Goal: Information Seeking & Learning: Compare options

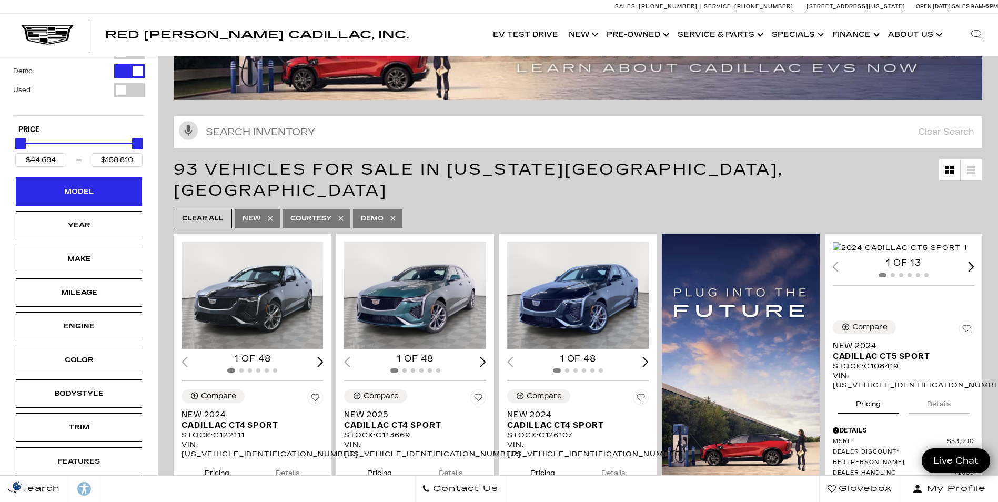
scroll to position [105, 0]
click at [79, 193] on div "Model" at bounding box center [79, 192] width 53 height 12
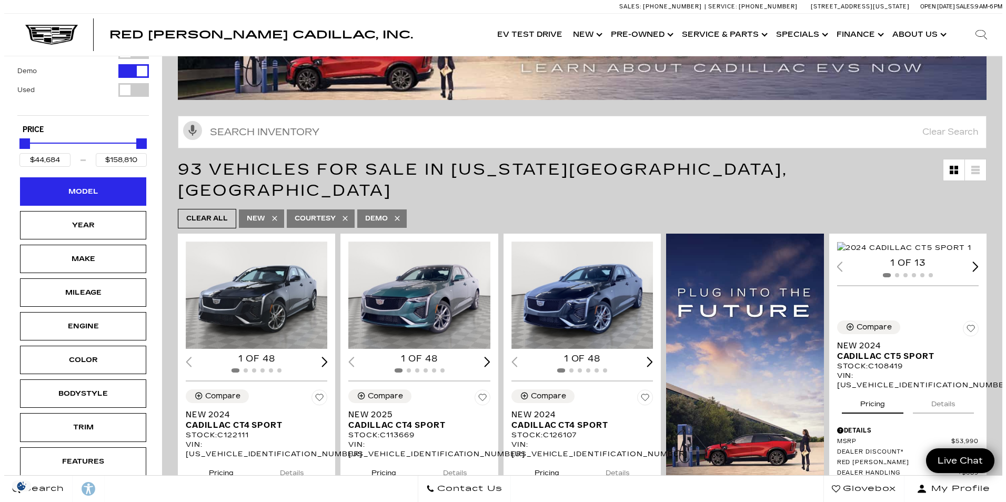
scroll to position [0, 0]
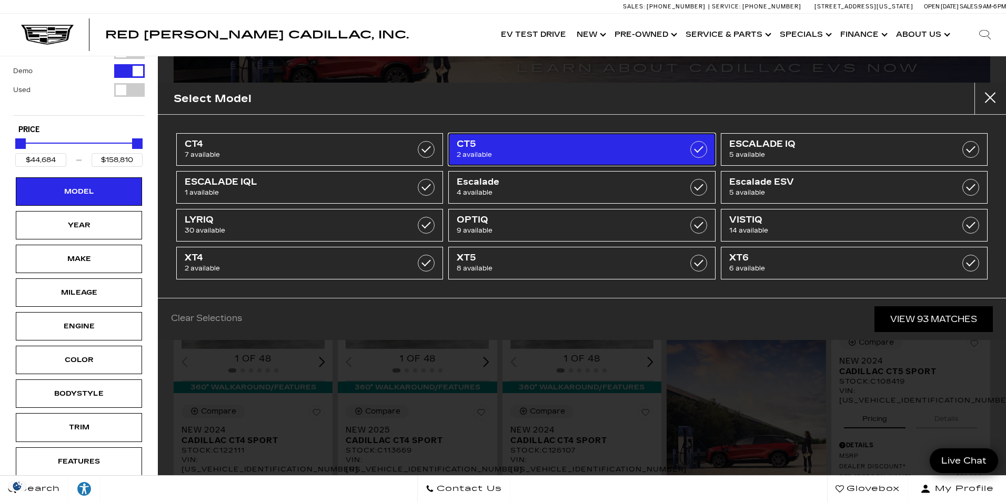
click at [697, 150] on label at bounding box center [698, 149] width 17 height 17
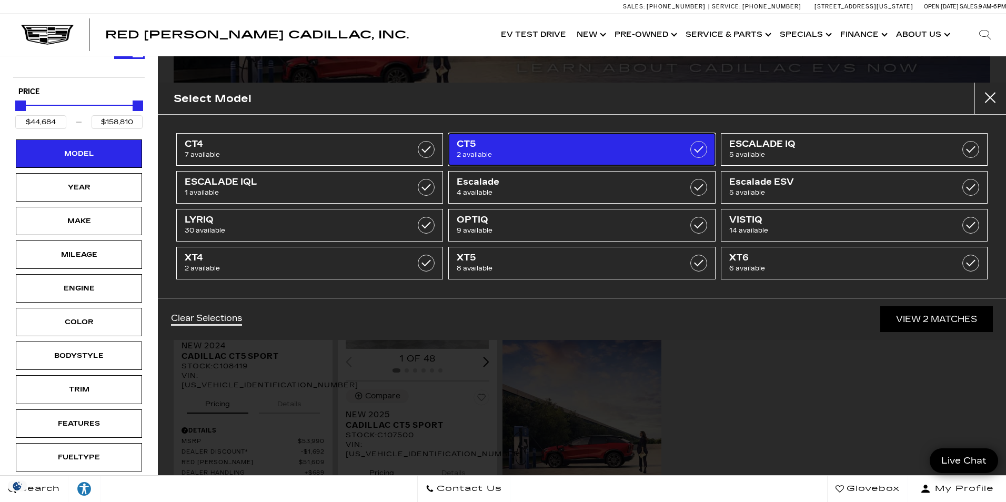
type input "$51,298"
type input "$59,774"
checkbox input "true"
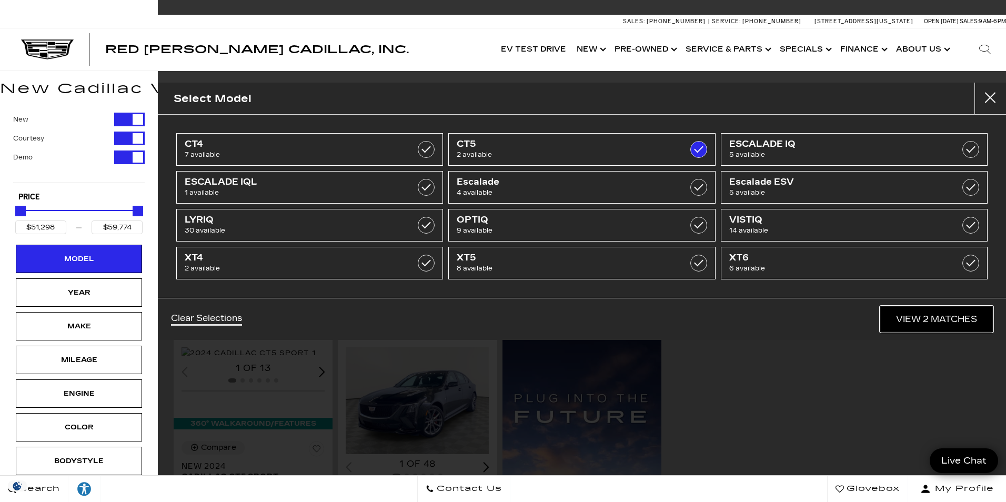
click at [945, 324] on link "View 2 Matches" at bounding box center [936, 319] width 113 height 26
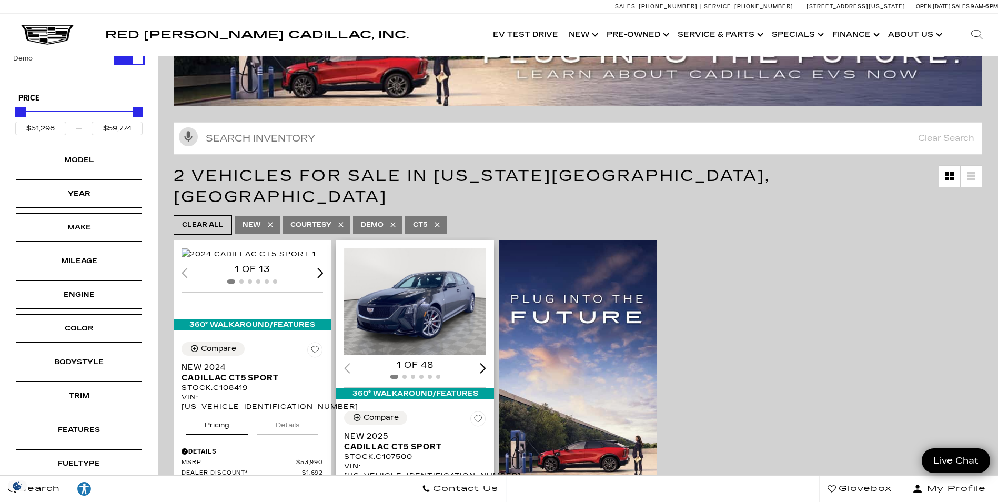
scroll to position [53, 0]
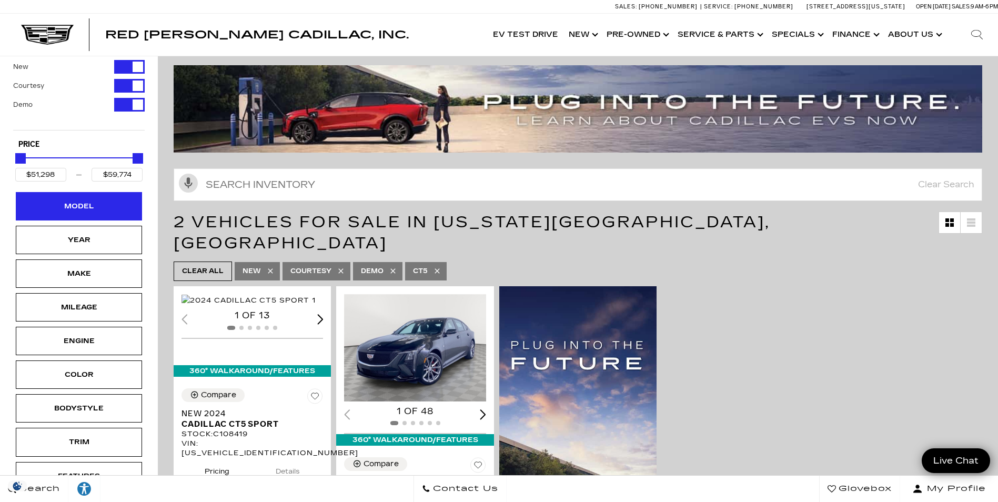
click at [81, 211] on div "Model" at bounding box center [79, 206] width 53 height 12
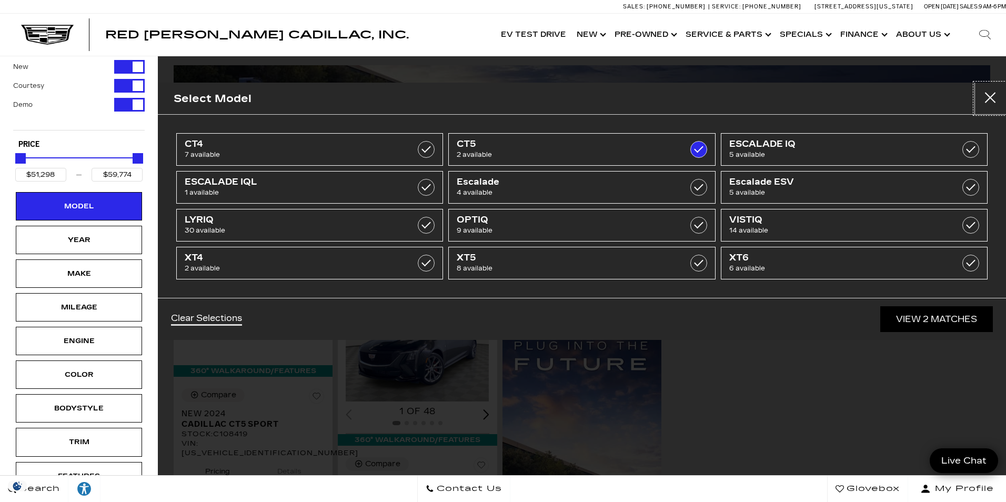
click at [993, 101] on button "Close" at bounding box center [991, 99] width 32 height 32
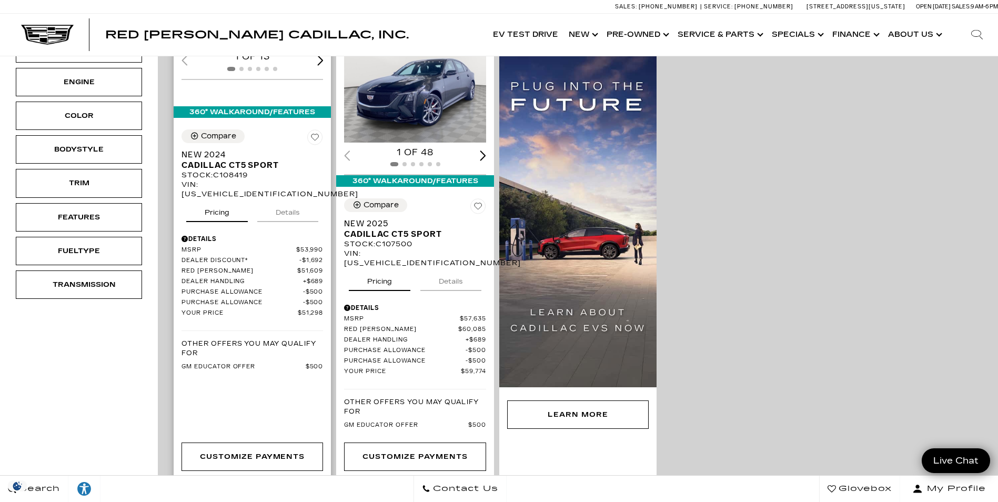
scroll to position [316, 0]
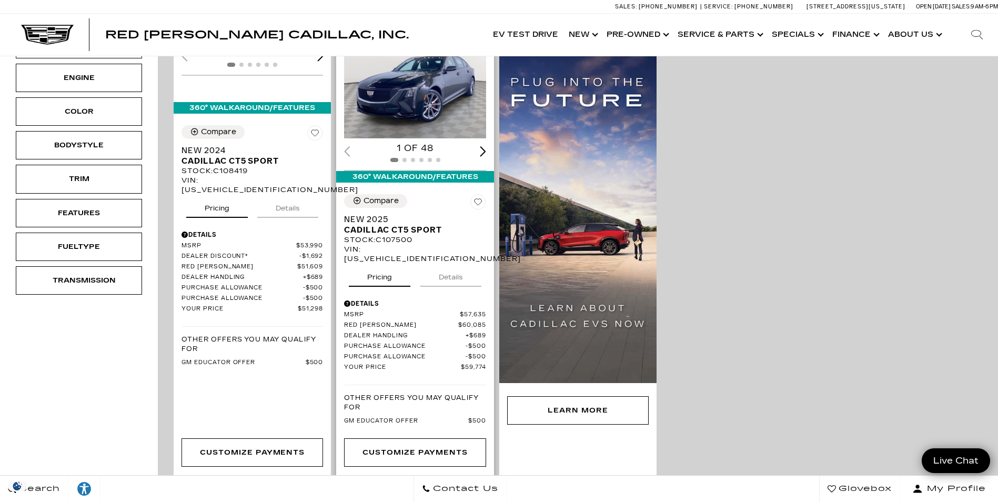
click at [446, 264] on button "Details" at bounding box center [450, 275] width 61 height 23
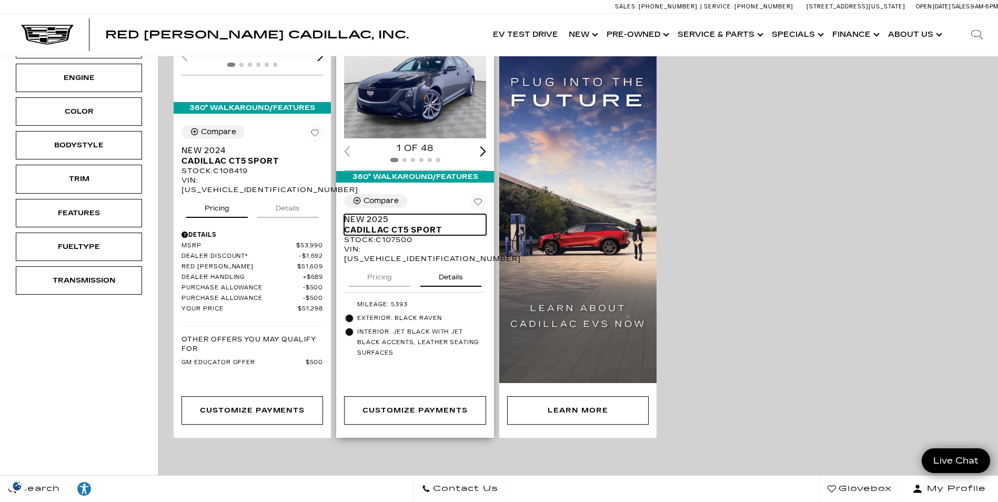
click at [402, 225] on span "Cadillac CT5 Sport" at bounding box center [411, 230] width 134 height 11
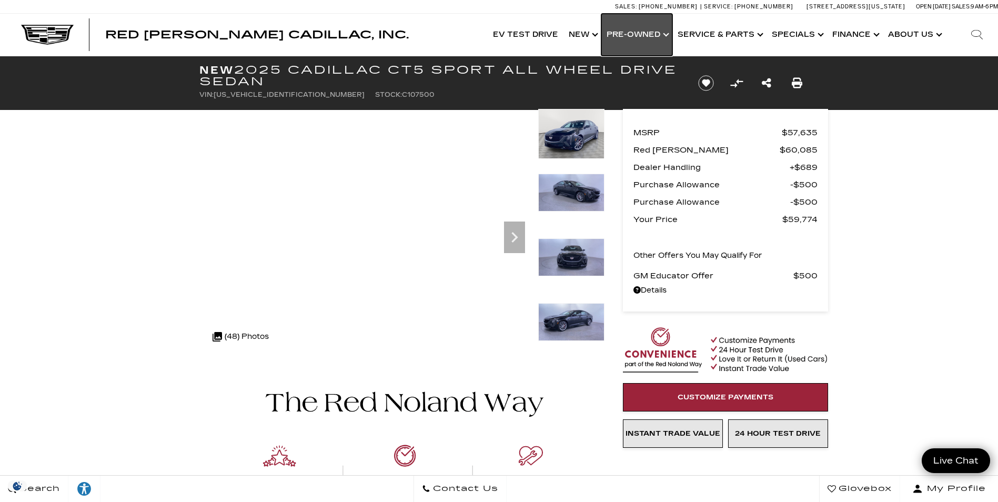
click at [648, 33] on link "Show Pre-Owned" at bounding box center [636, 35] width 71 height 42
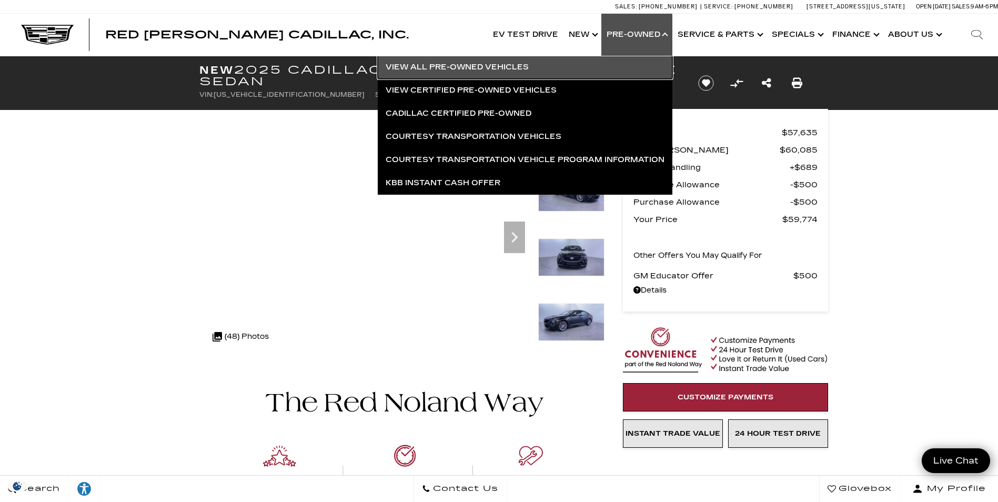
click at [471, 66] on link "View All Pre-Owned Vehicles" at bounding box center [525, 67] width 295 height 23
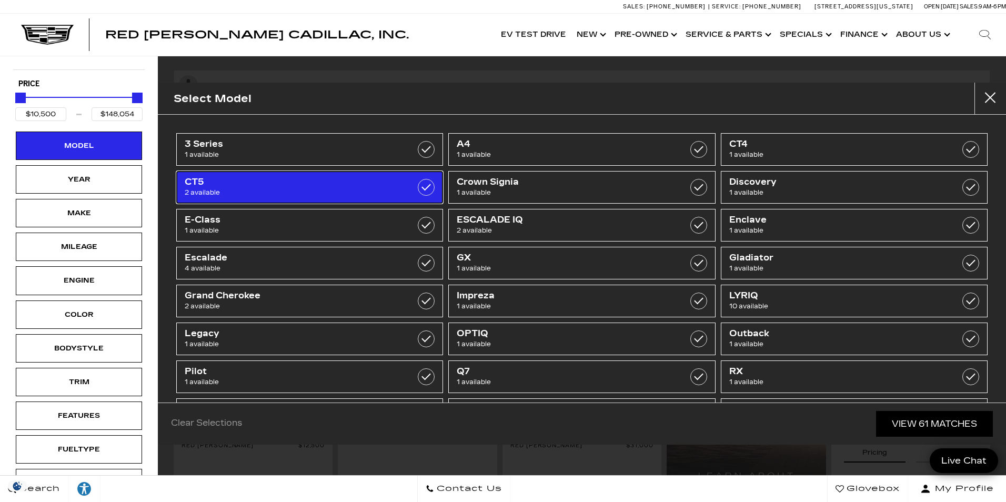
click at [290, 188] on span "2 available" at bounding box center [291, 192] width 213 height 11
type input "$51,298"
type input "$59,774"
checkbox input "true"
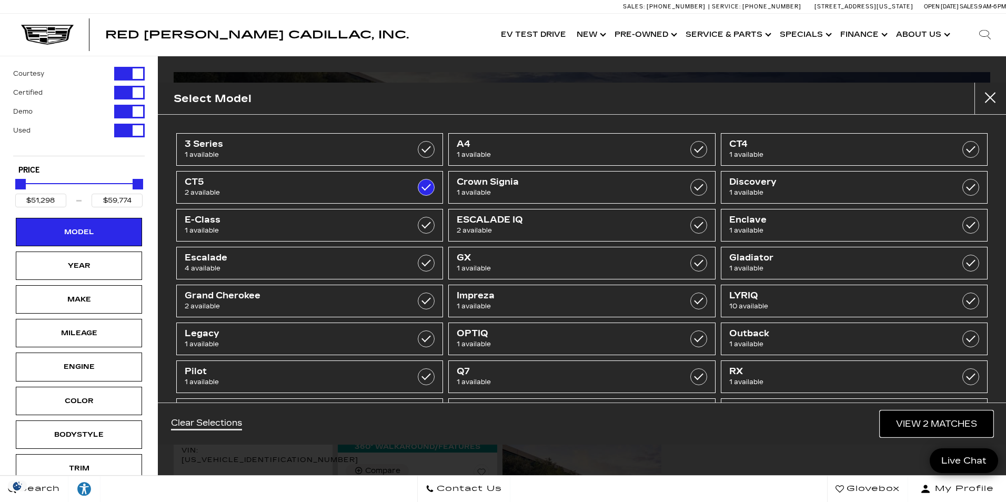
click at [920, 422] on link "View 2 Matches" at bounding box center [936, 424] width 113 height 26
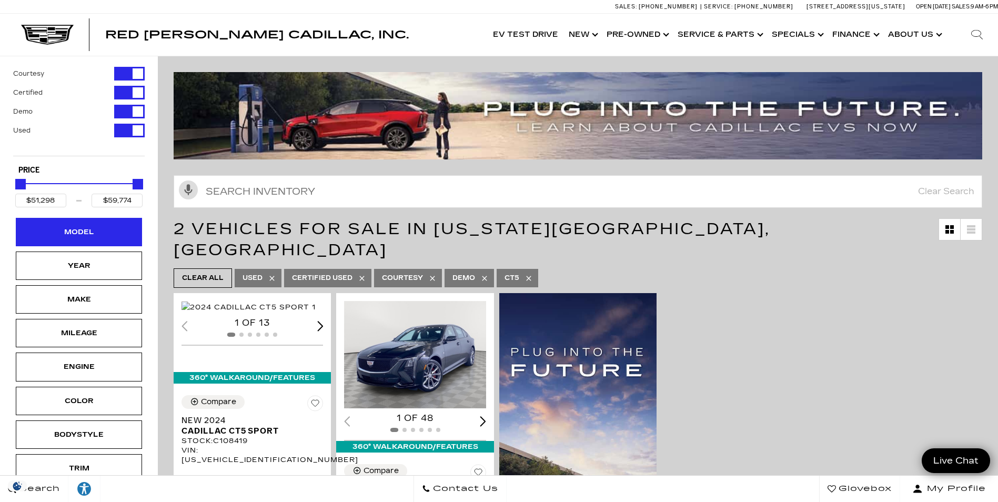
click at [79, 234] on div "Model" at bounding box center [79, 232] width 53 height 12
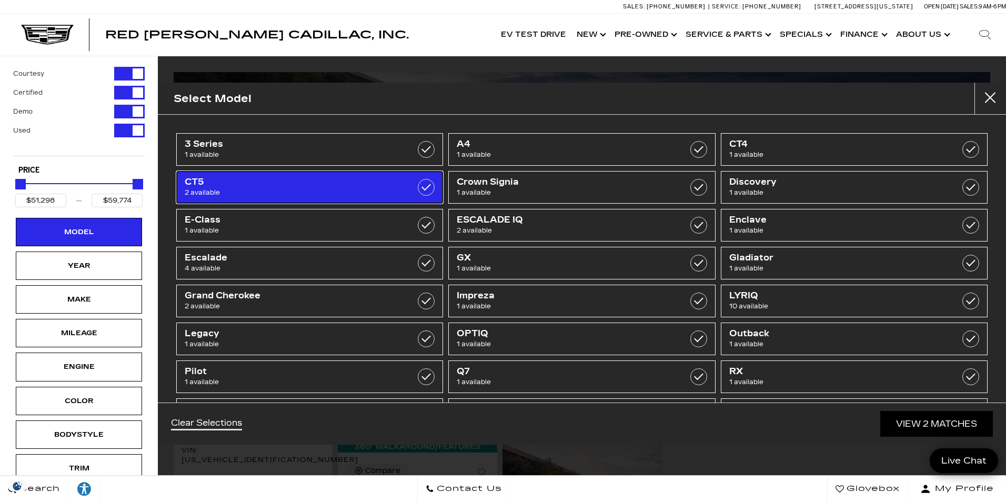
click at [425, 188] on label at bounding box center [426, 187] width 17 height 17
type input "$10,500"
type input "$148,054"
checkbox input "false"
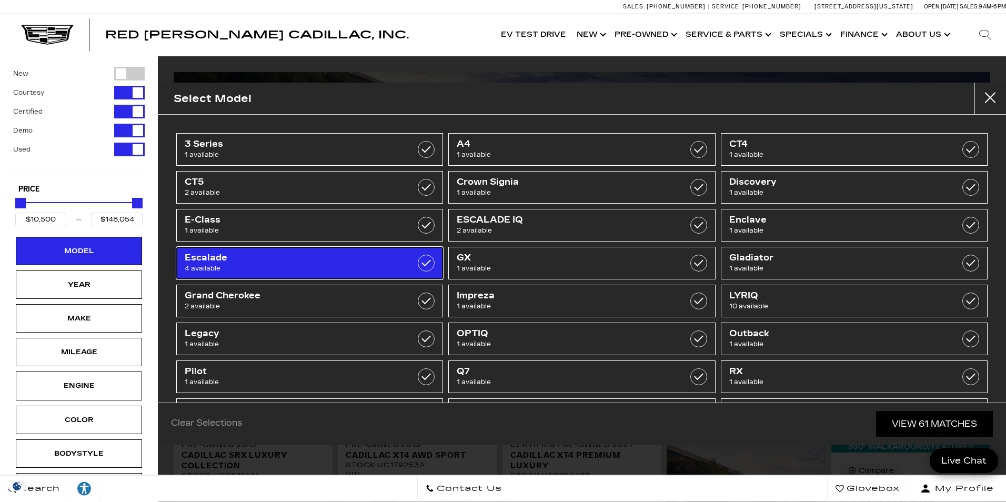
click at [424, 262] on label at bounding box center [426, 263] width 17 height 17
type input "$32,000"
type input "$97,500"
checkbox input "true"
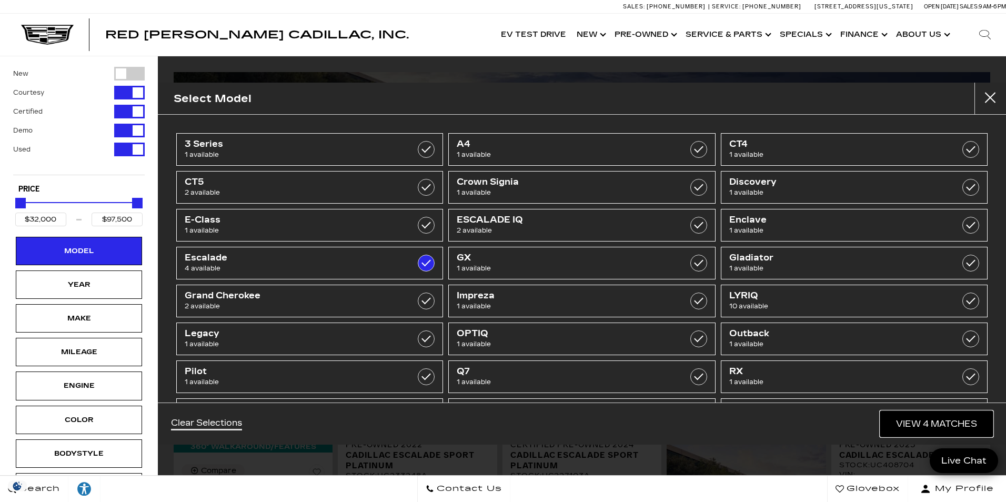
click at [907, 423] on link "View 4 Matches" at bounding box center [936, 424] width 113 height 26
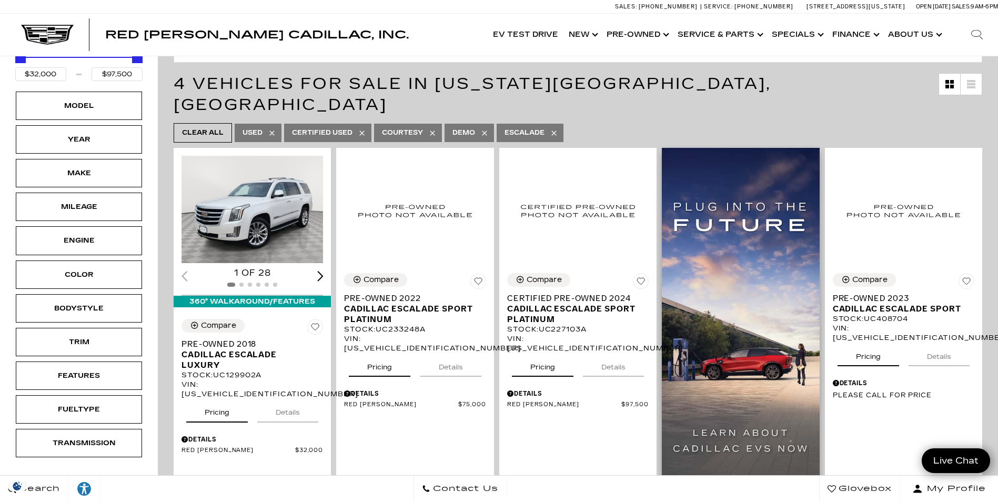
scroll to position [210, 0]
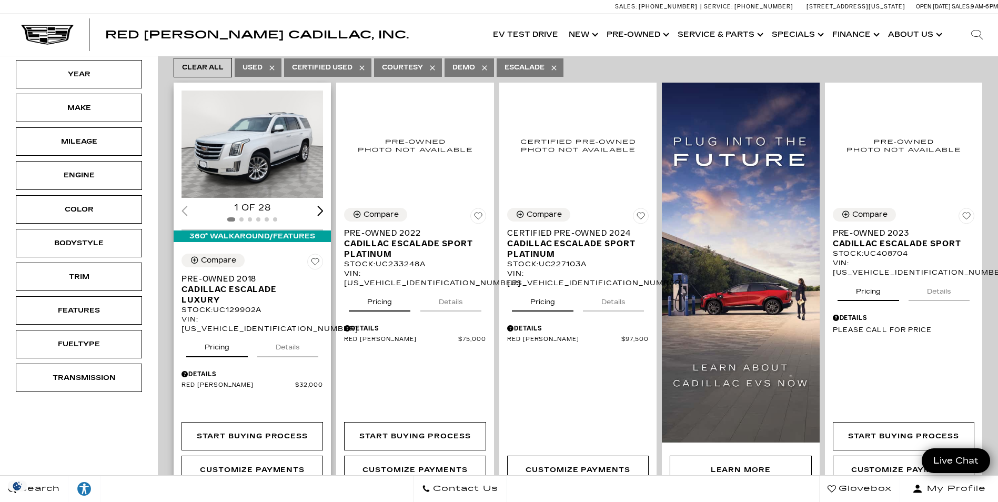
click at [300, 334] on button "Details" at bounding box center [287, 345] width 61 height 23
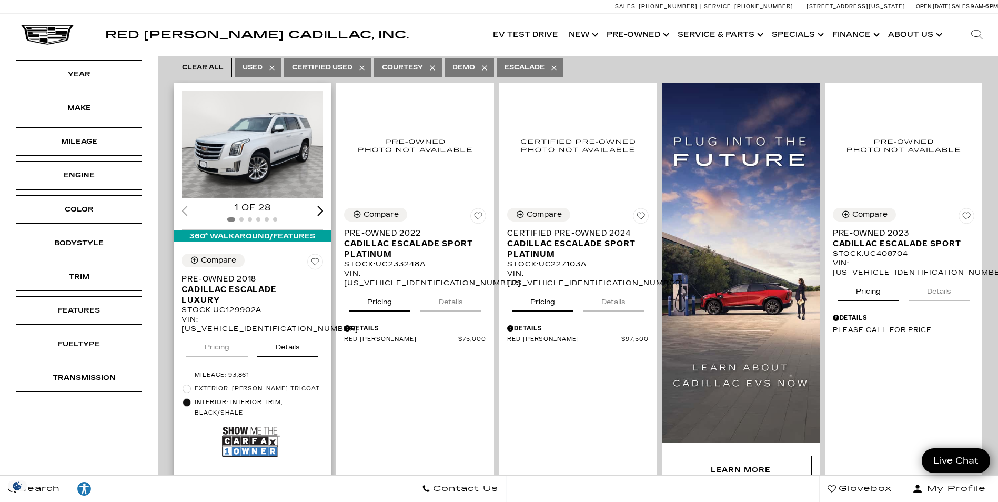
click at [210, 334] on button "Pricing" at bounding box center [217, 345] width 62 height 23
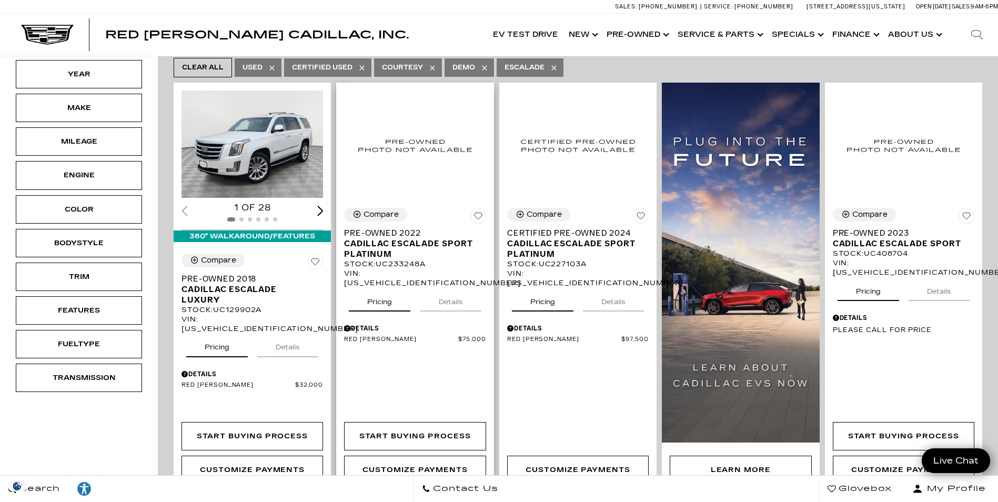
click at [452, 288] on button "Details" at bounding box center [450, 299] width 61 height 23
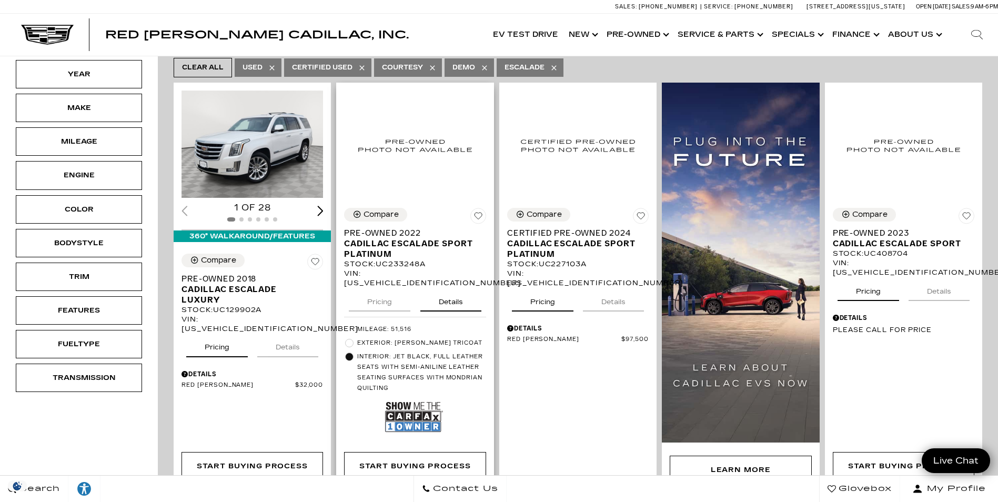
click at [378, 288] on button "Pricing" at bounding box center [380, 299] width 62 height 23
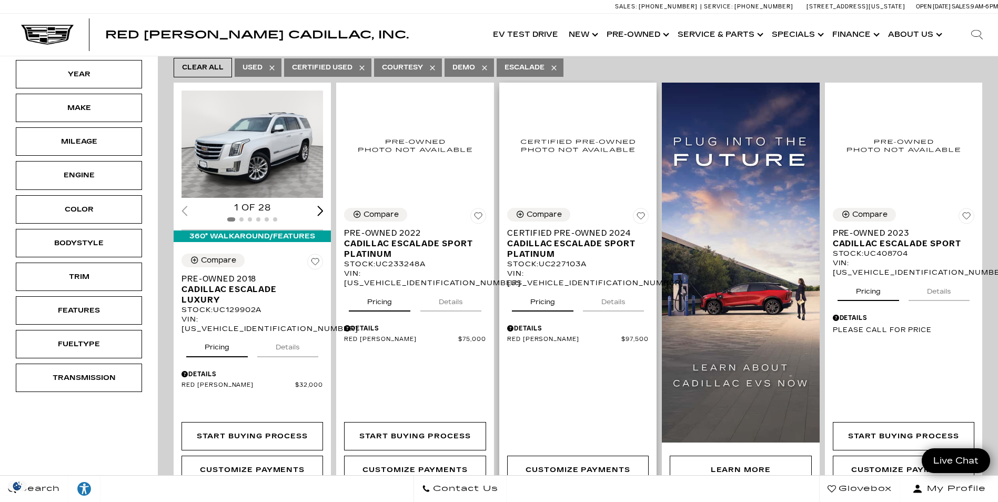
click at [618, 288] on button "Details" at bounding box center [613, 299] width 61 height 23
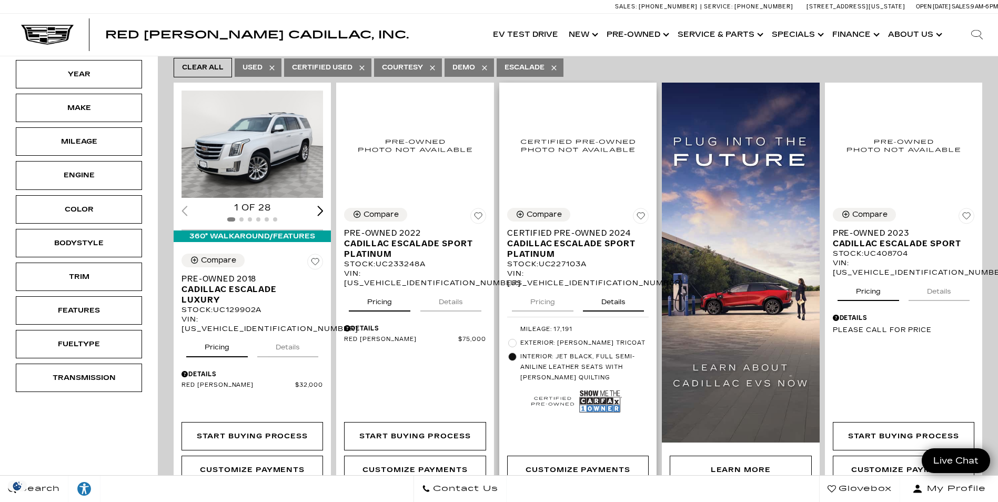
click at [549, 288] on button "Pricing" at bounding box center [543, 299] width 62 height 23
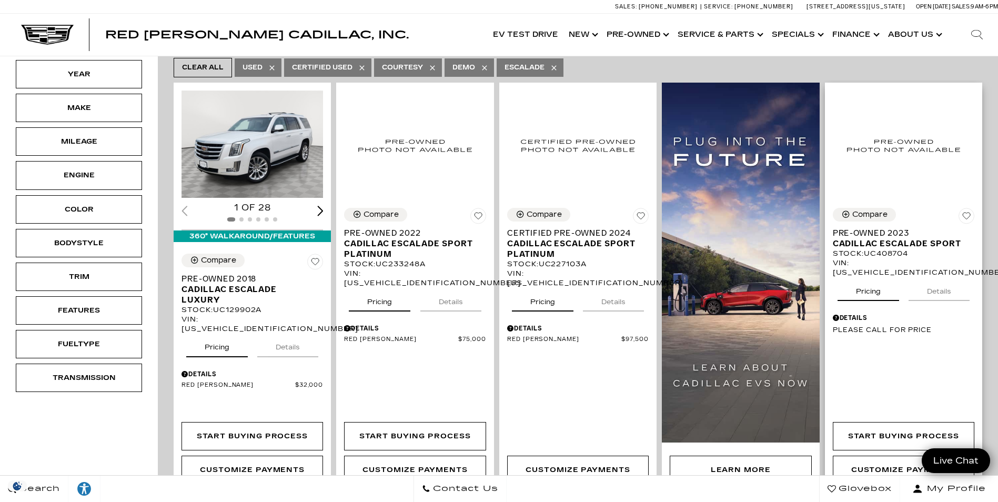
click at [948, 278] on button "Details" at bounding box center [939, 289] width 61 height 23
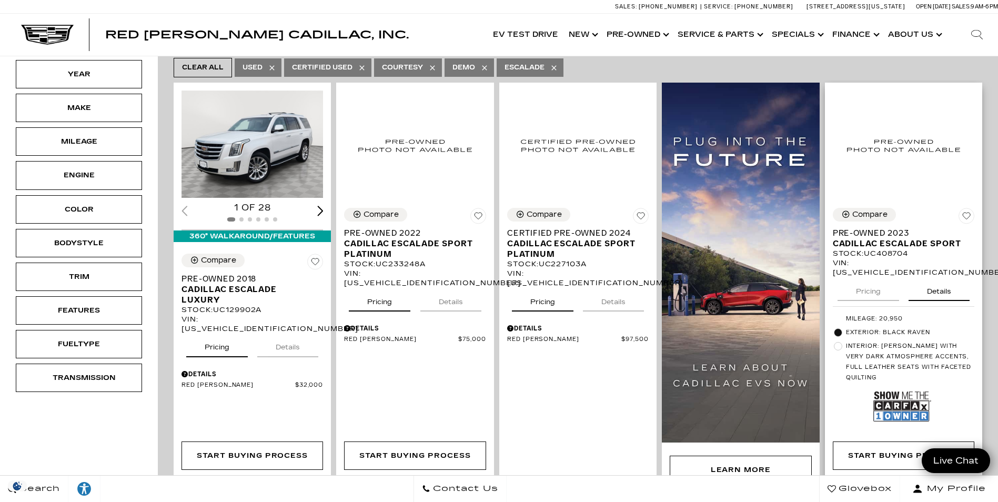
click at [880, 278] on button "Pricing" at bounding box center [869, 289] width 62 height 23
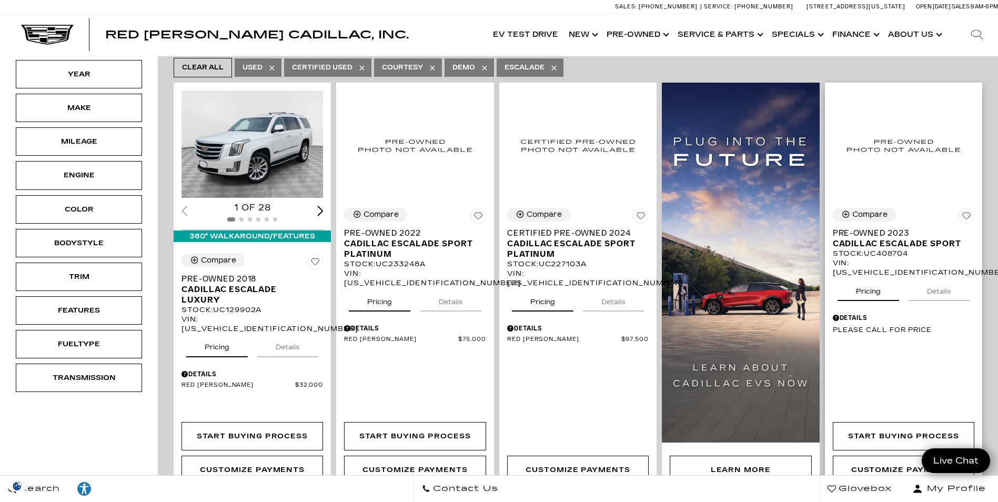
click at [938, 278] on button "Details" at bounding box center [939, 289] width 61 height 23
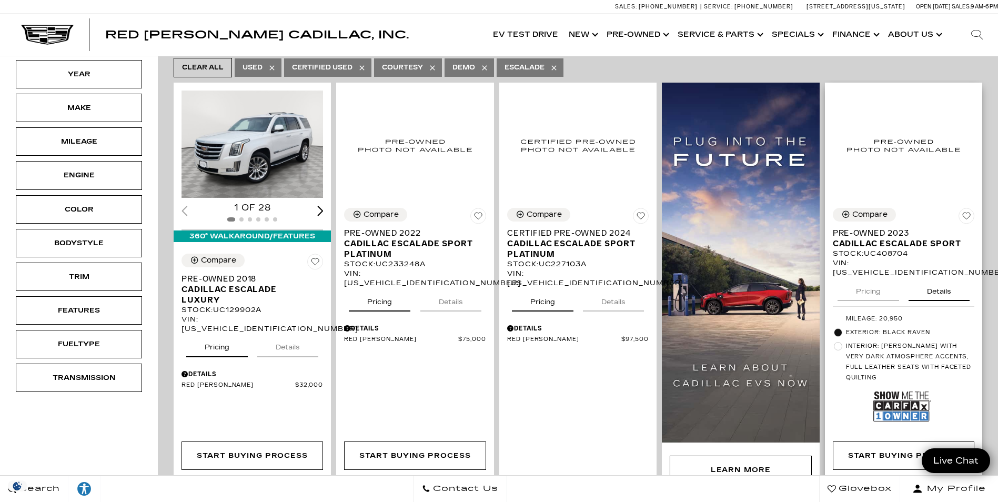
scroll to position [0, 0]
